Goal: Information Seeking & Learning: Learn about a topic

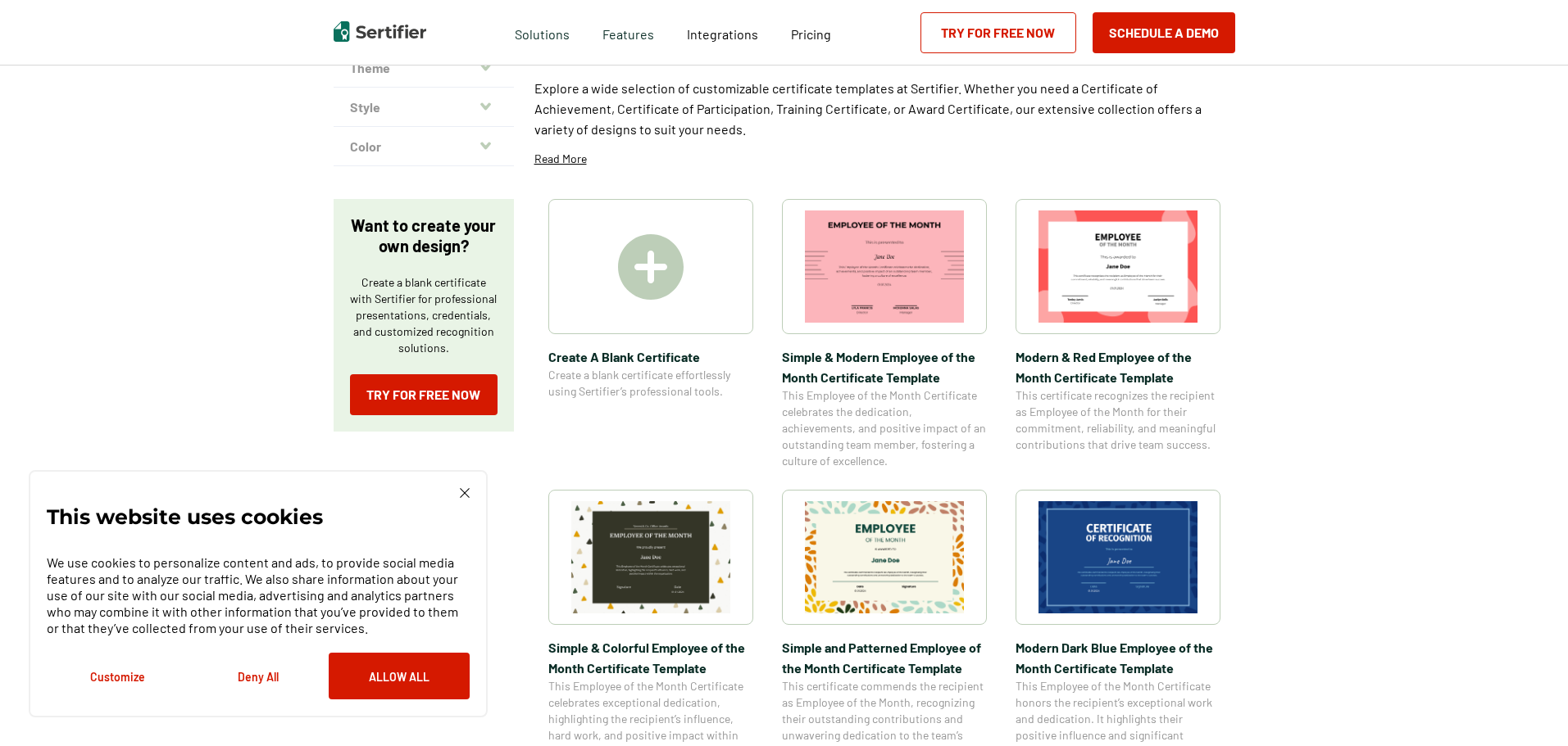
scroll to position [82, 0]
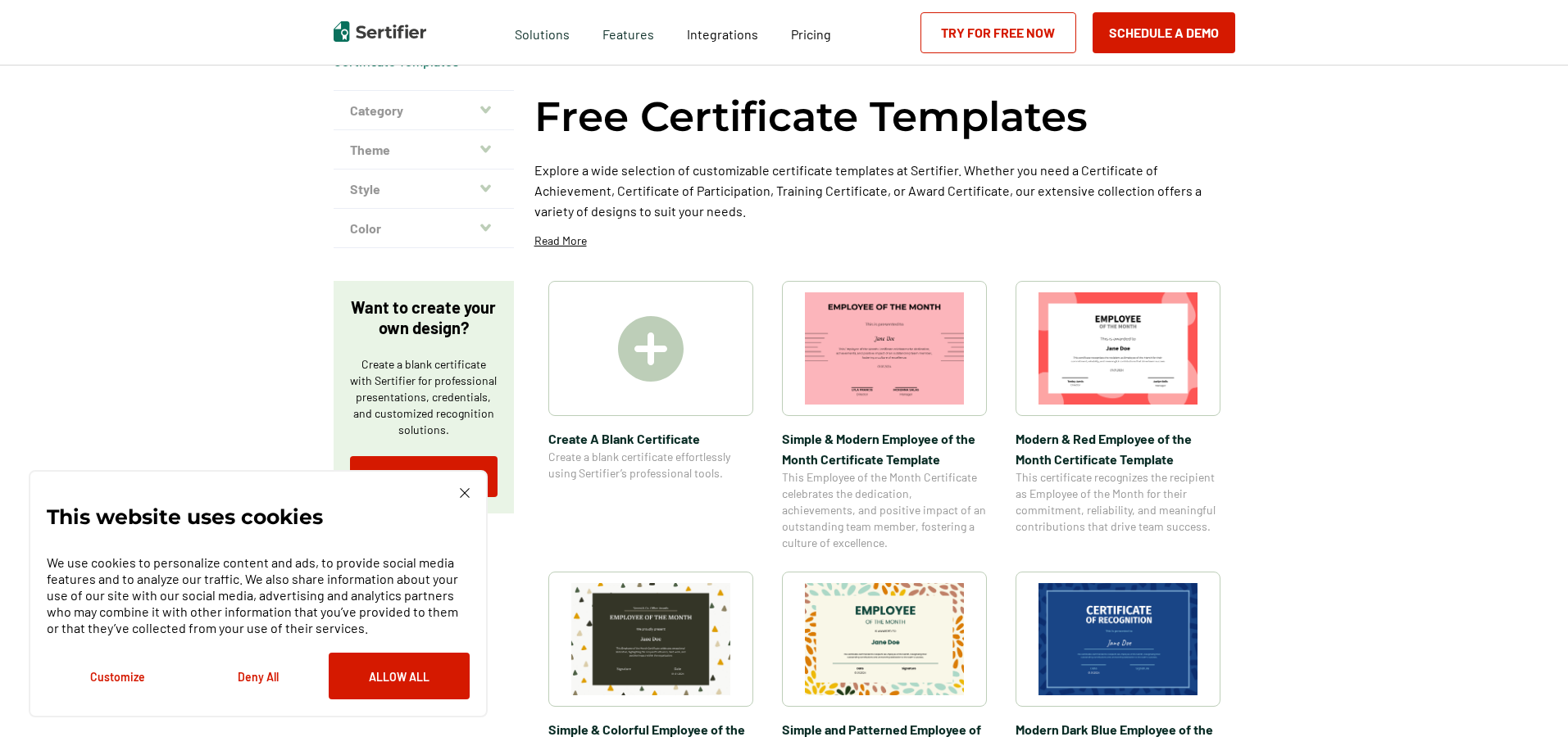
click at [466, 493] on img at bounding box center [464, 493] width 9 height 9
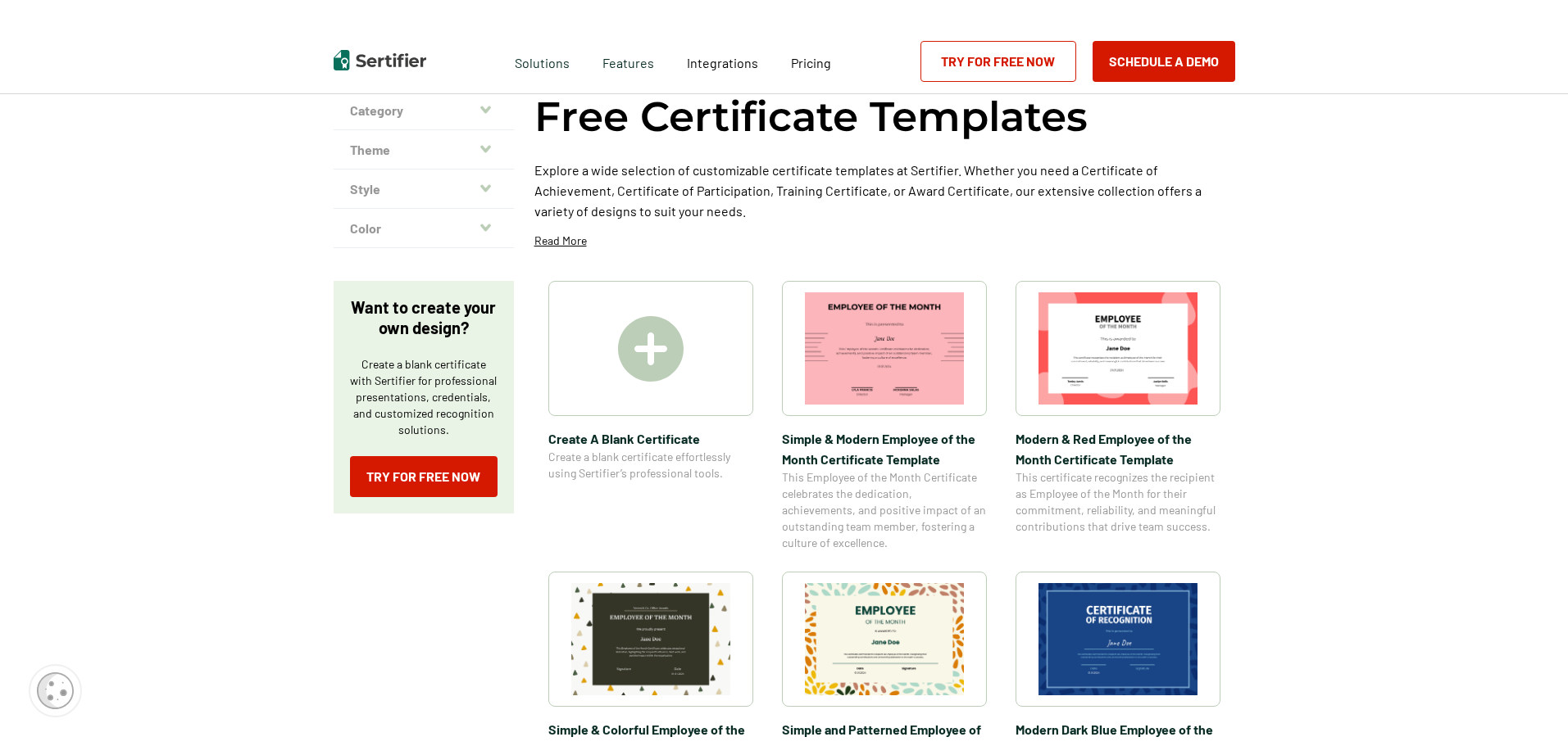
scroll to position [0, 0]
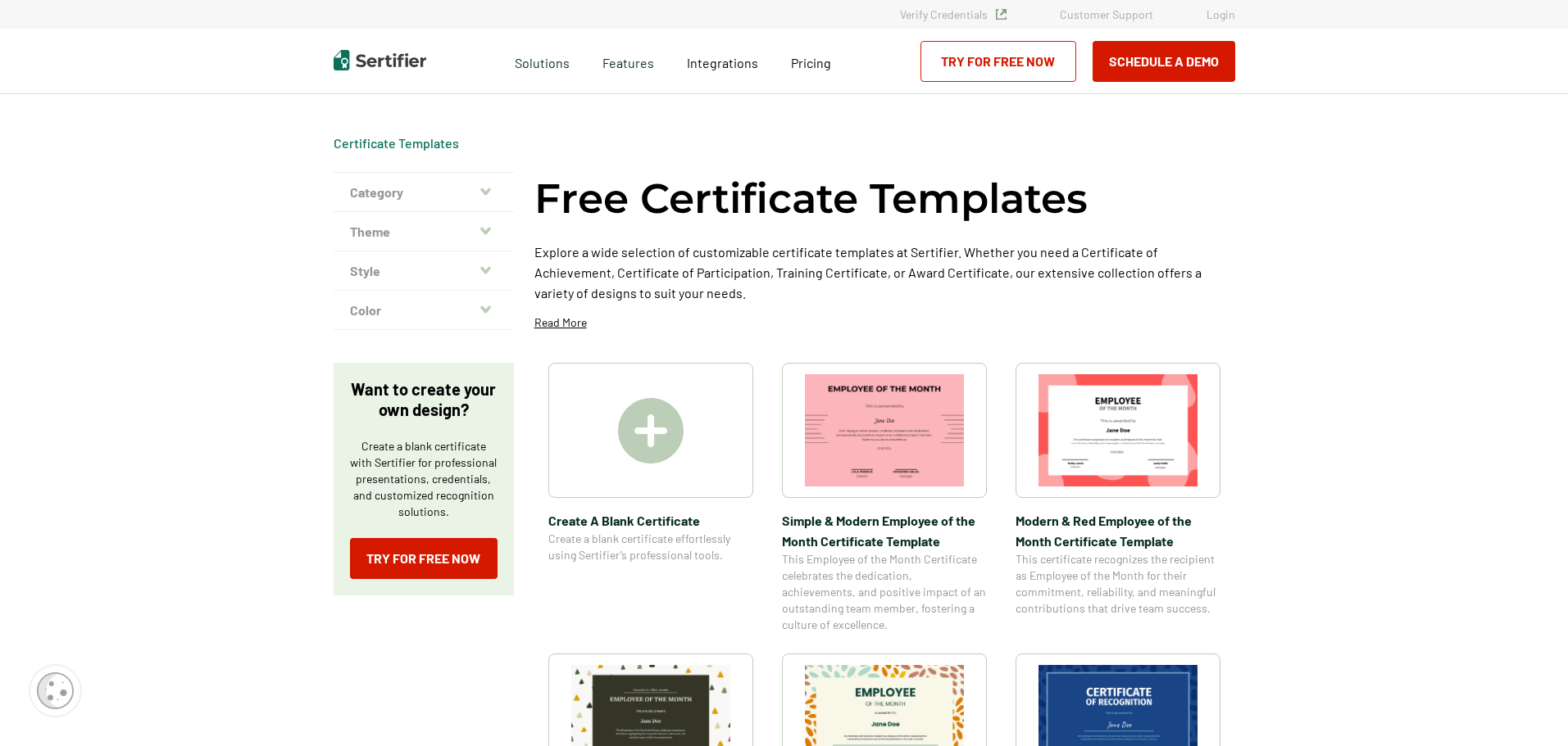
click at [490, 190] on icon "button" at bounding box center [485, 191] width 10 height 7
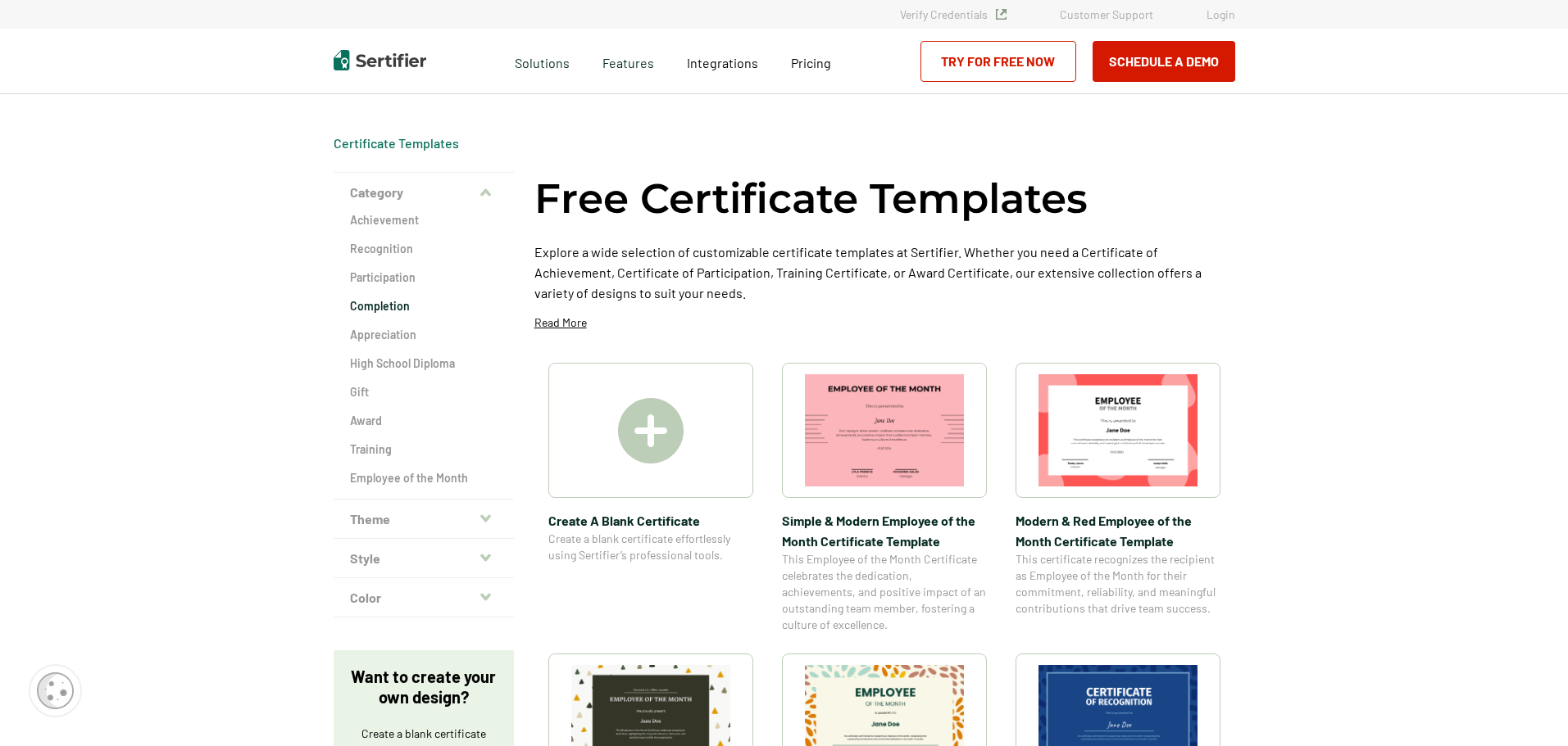
click at [413, 304] on h2 "Completion" at bounding box center [423, 306] width 147 height 16
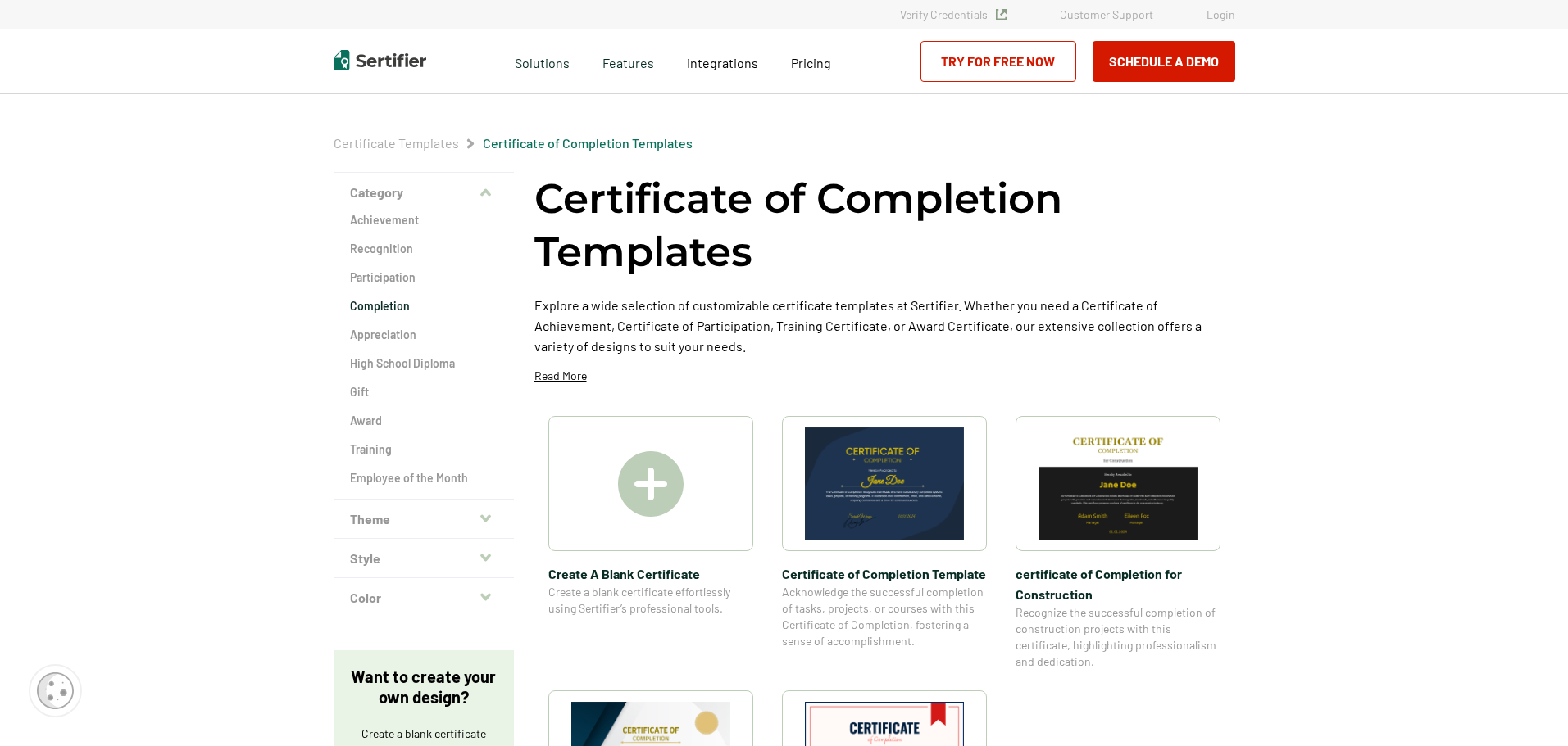
click at [651, 479] on img at bounding box center [651, 485] width 66 height 66
